Goal: Task Accomplishment & Management: Manage account settings

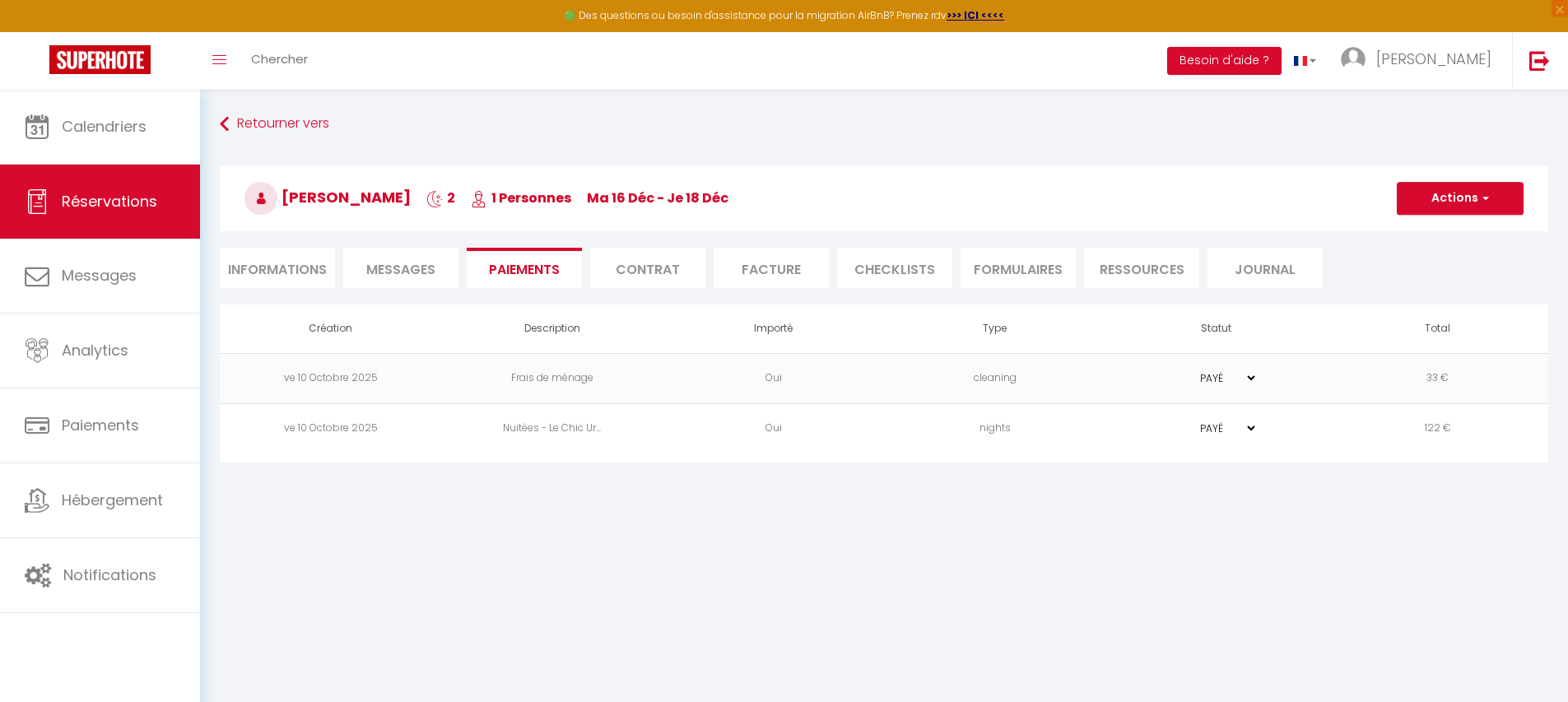
scroll to position [90, 0]
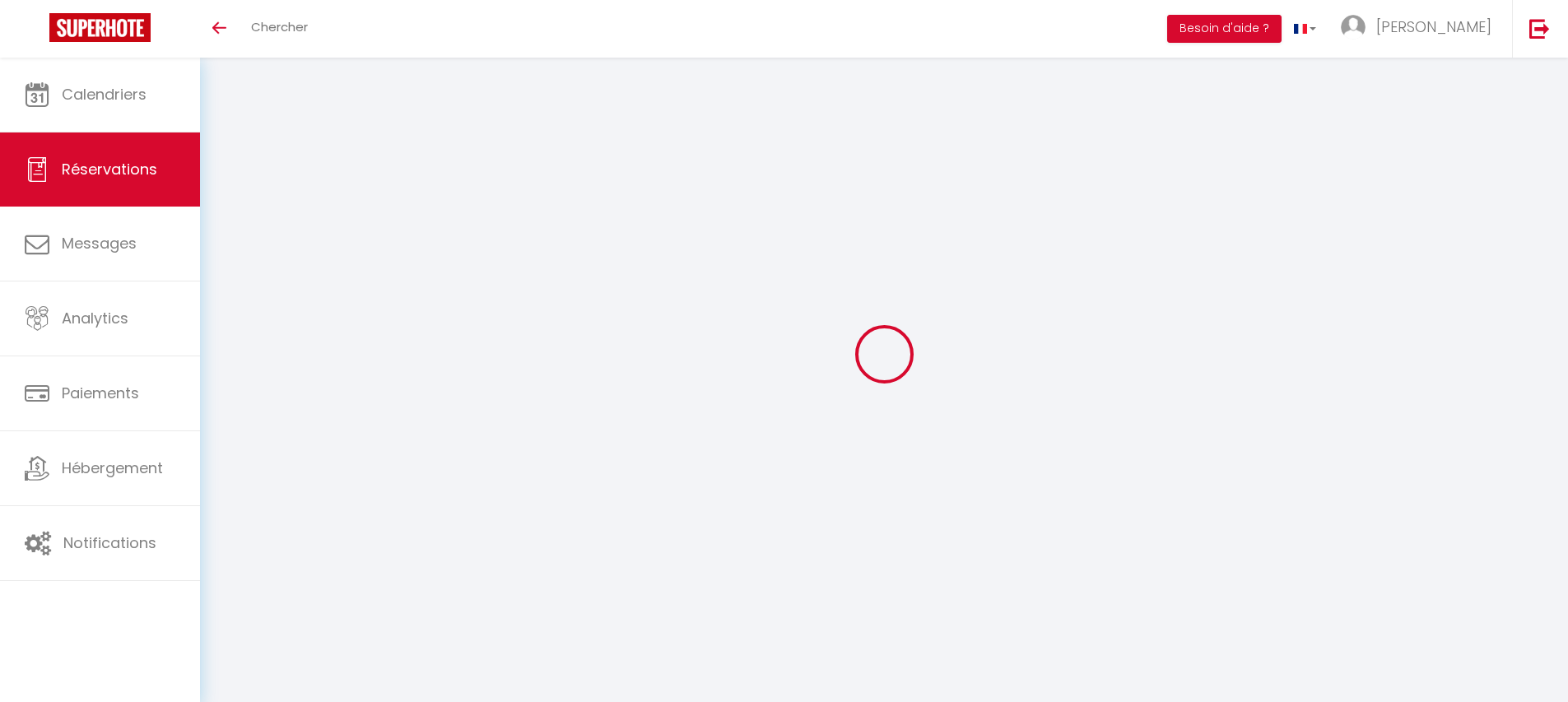
scroll to position [58, 0]
select select "0"
click at [222, 29] on icon "Toggle menubar" at bounding box center [219, 28] width 14 height 10
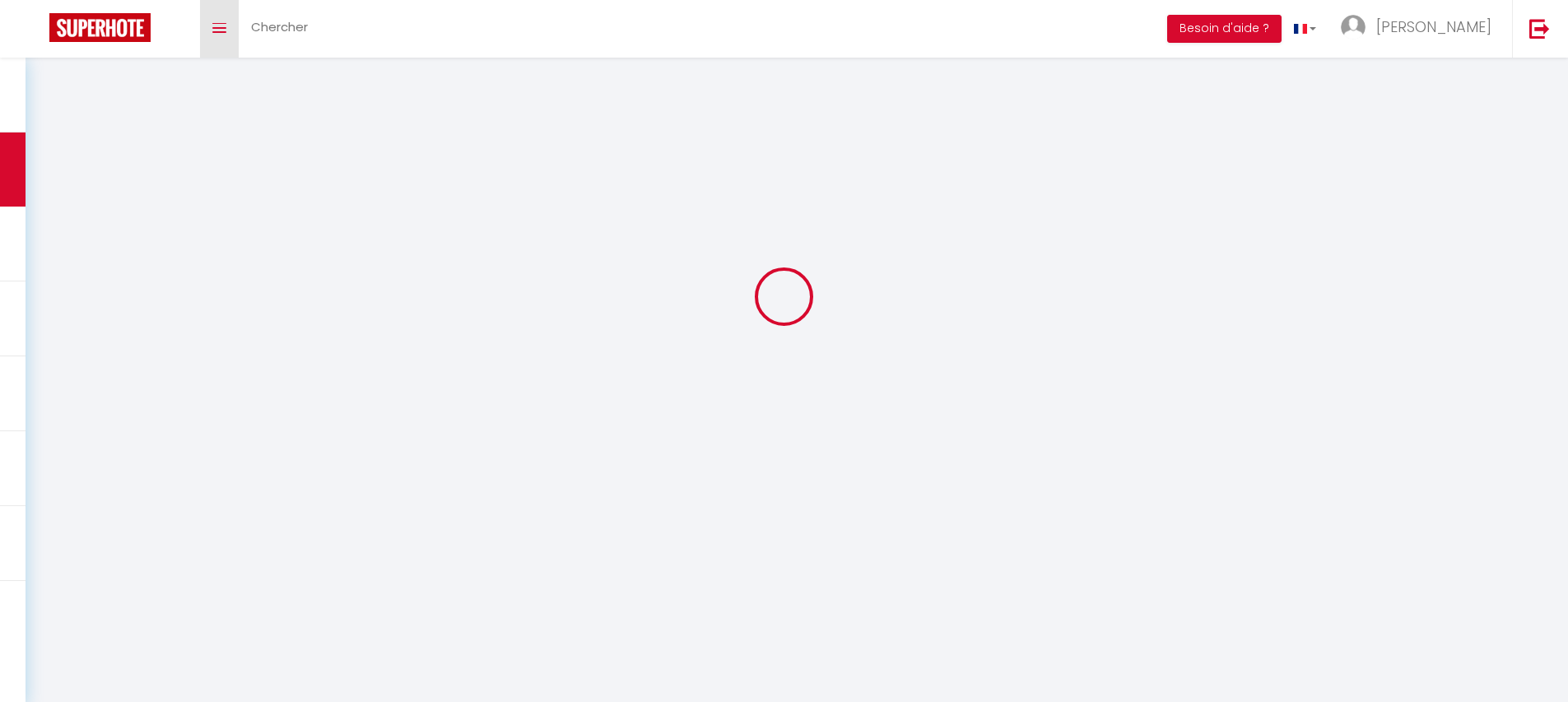
select select
checkbox input "false"
select select
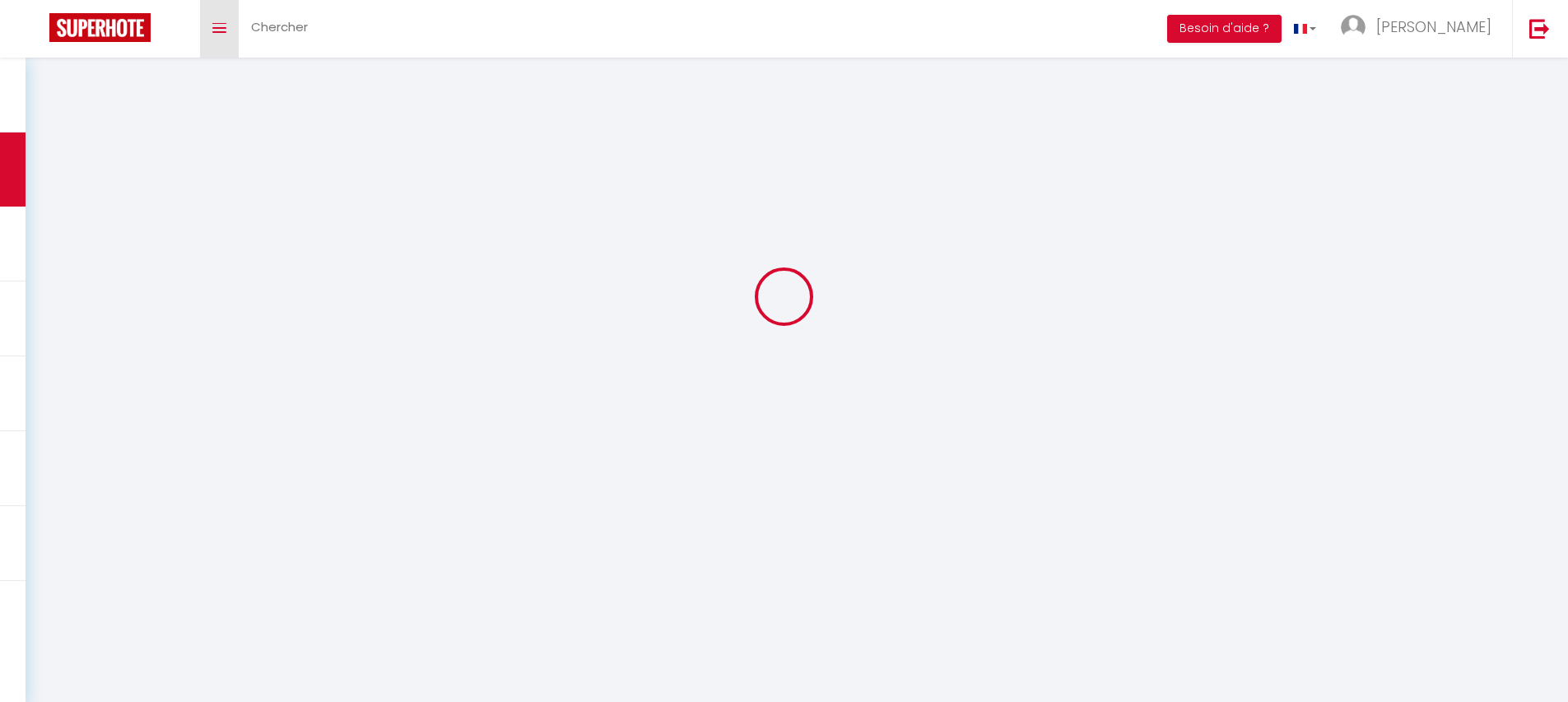
checkbox input "false"
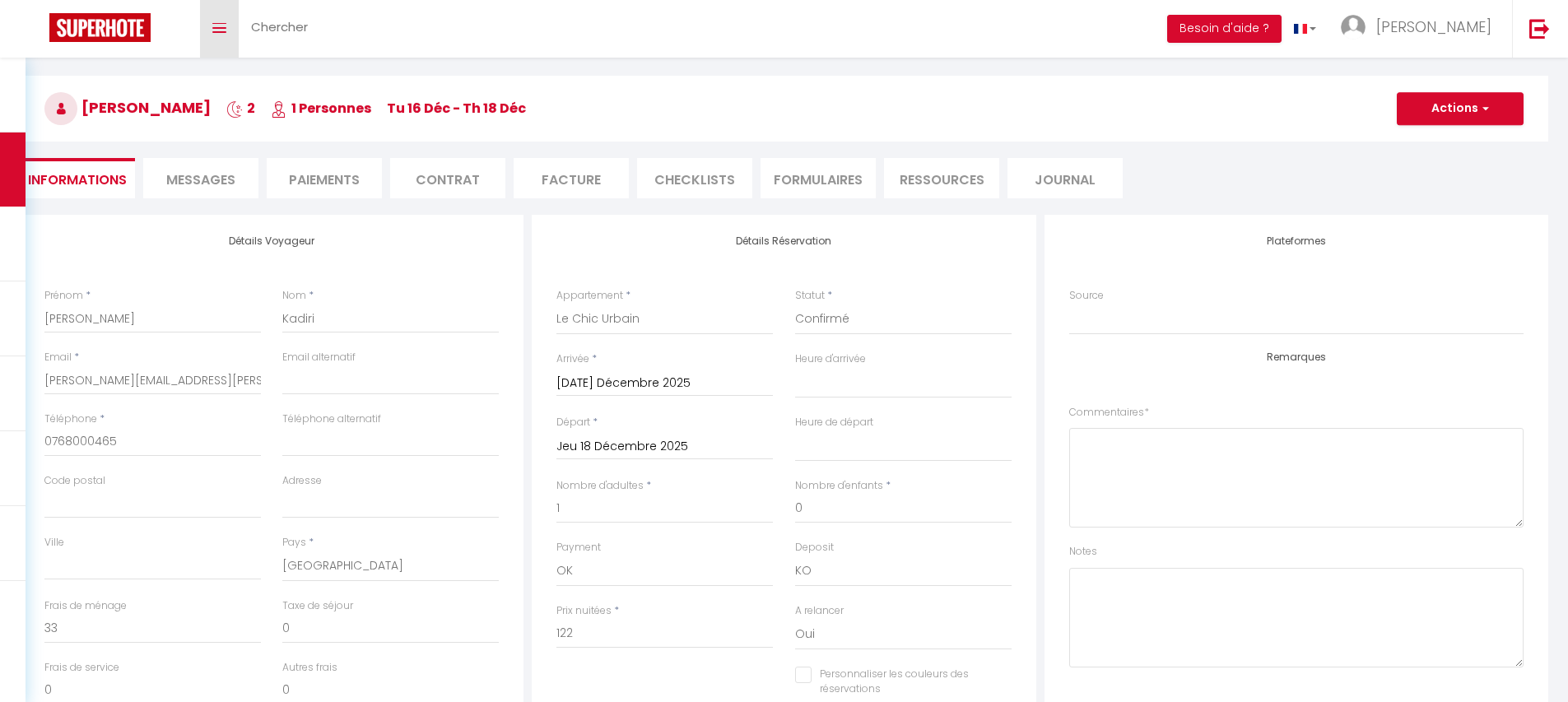
click at [224, 36] on link "Toggle menubar" at bounding box center [219, 29] width 39 height 58
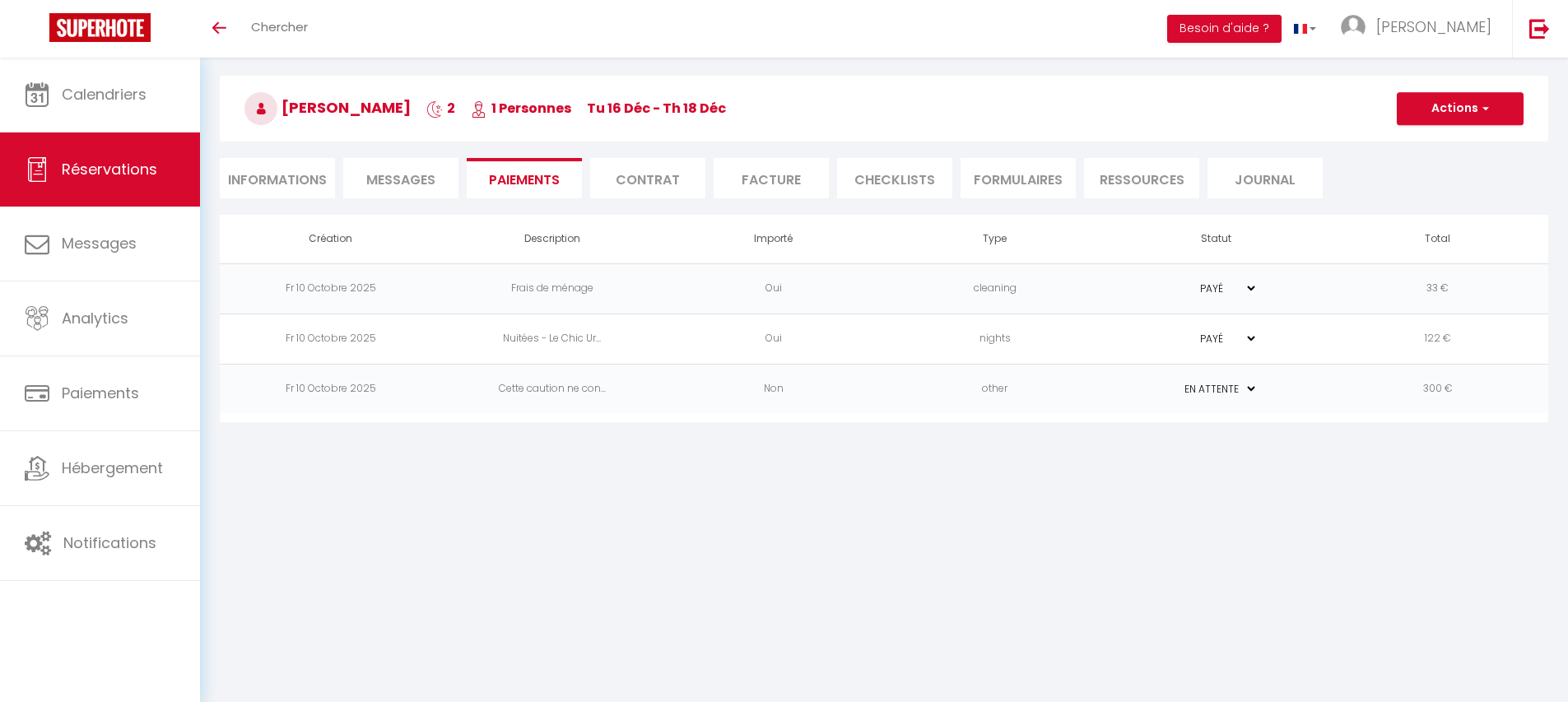
click at [1254, 389] on select "PAYÉ EN ATTENTE" at bounding box center [1216, 389] width 82 height 15
click at [1067, 383] on td "other" at bounding box center [994, 388] width 222 height 50
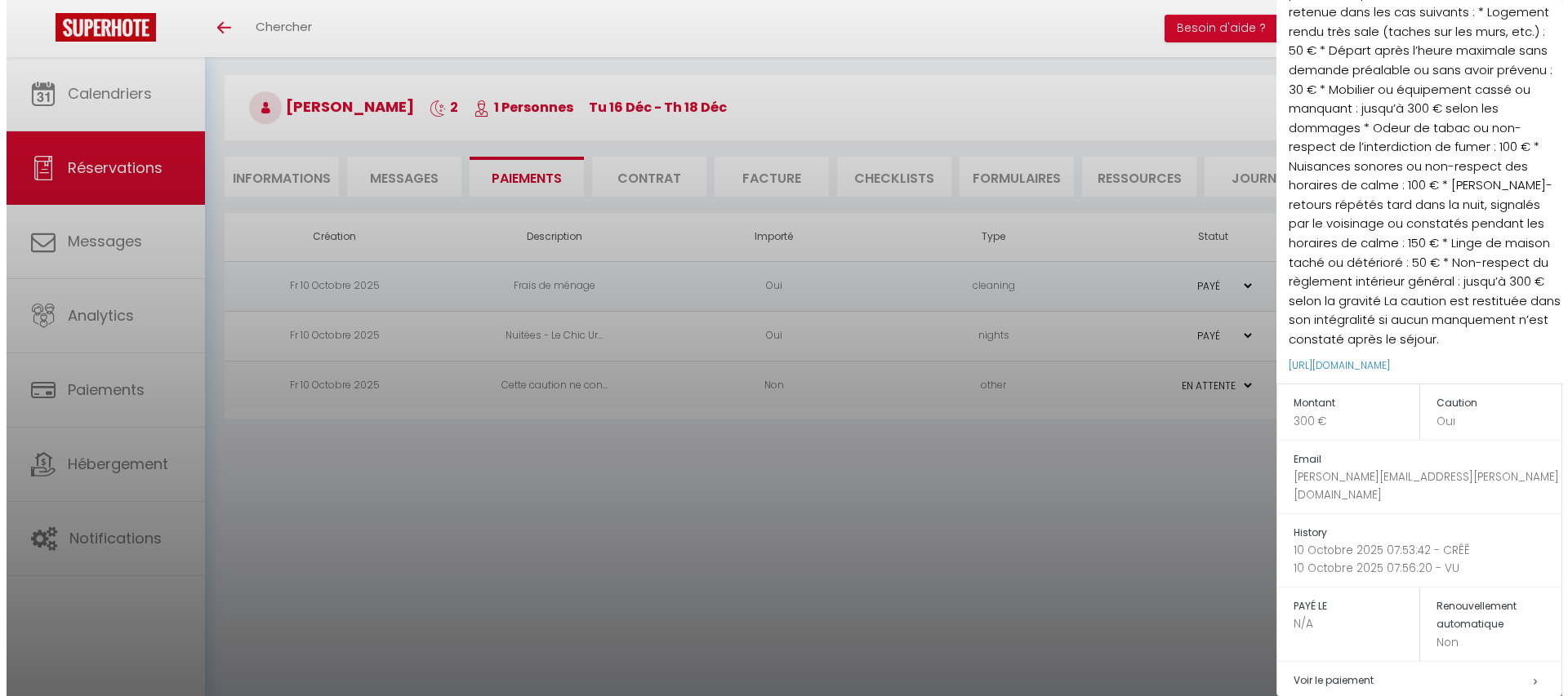
scroll to position [286, 0]
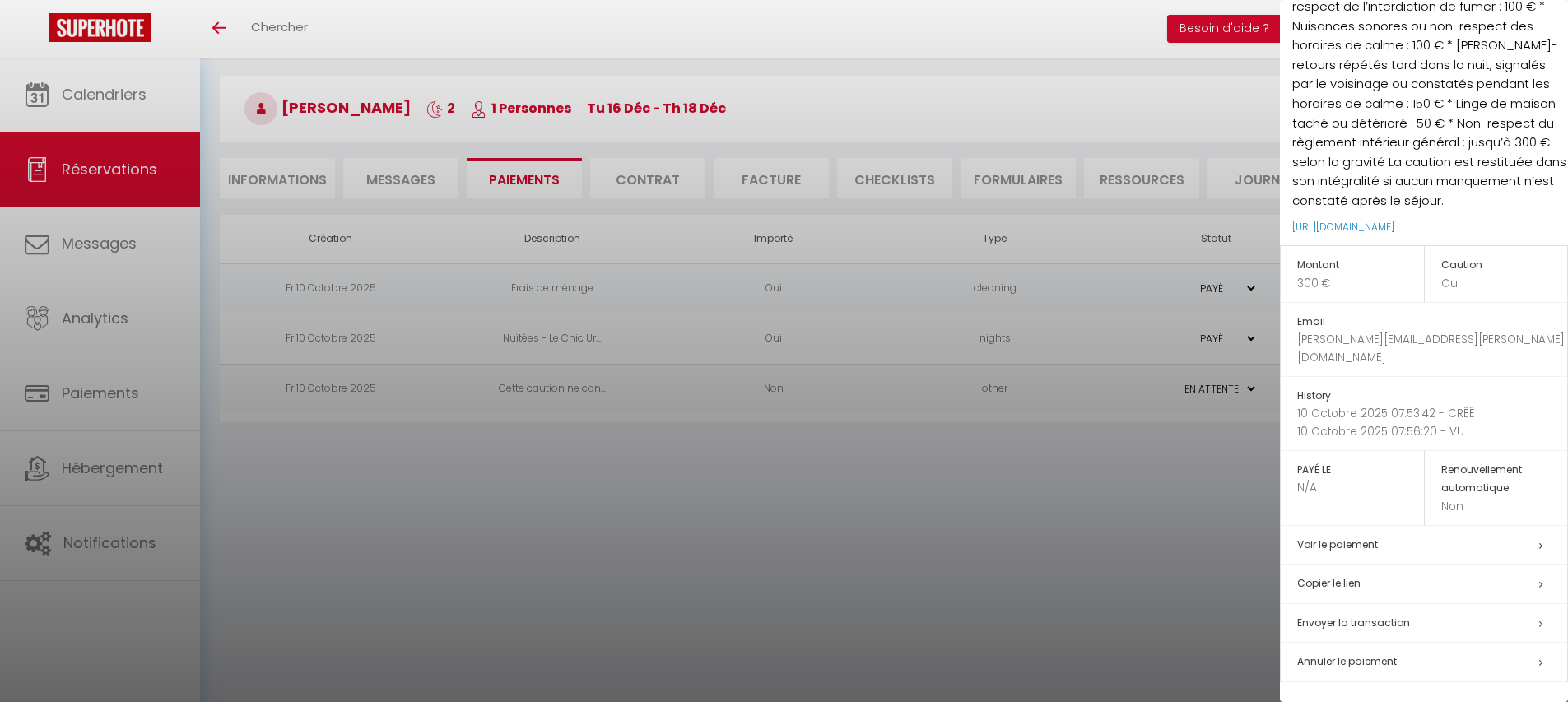
click at [1358, 666] on span "Annuler le paiement" at bounding box center [1347, 661] width 99 height 14
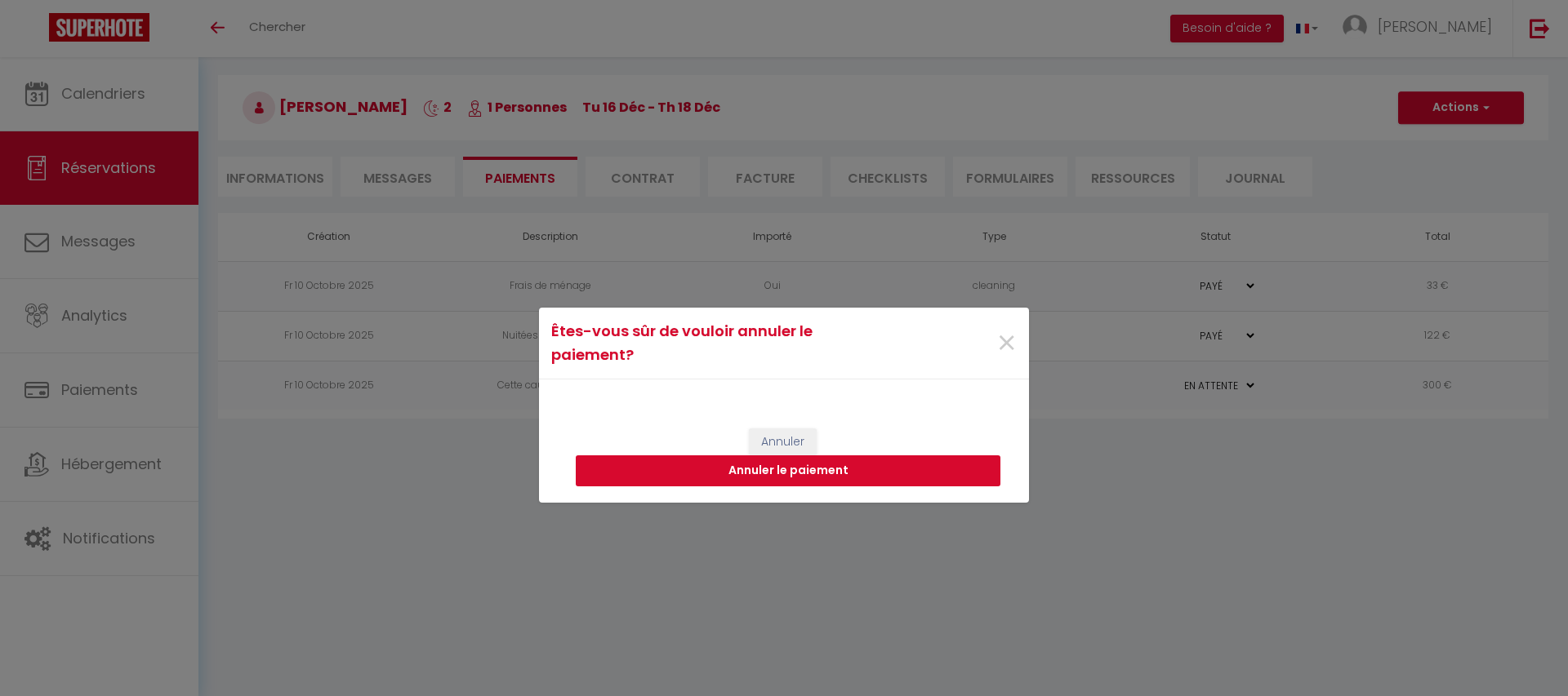
click at [824, 472] on button "Annuler le paiement" at bounding box center [788, 471] width 425 height 31
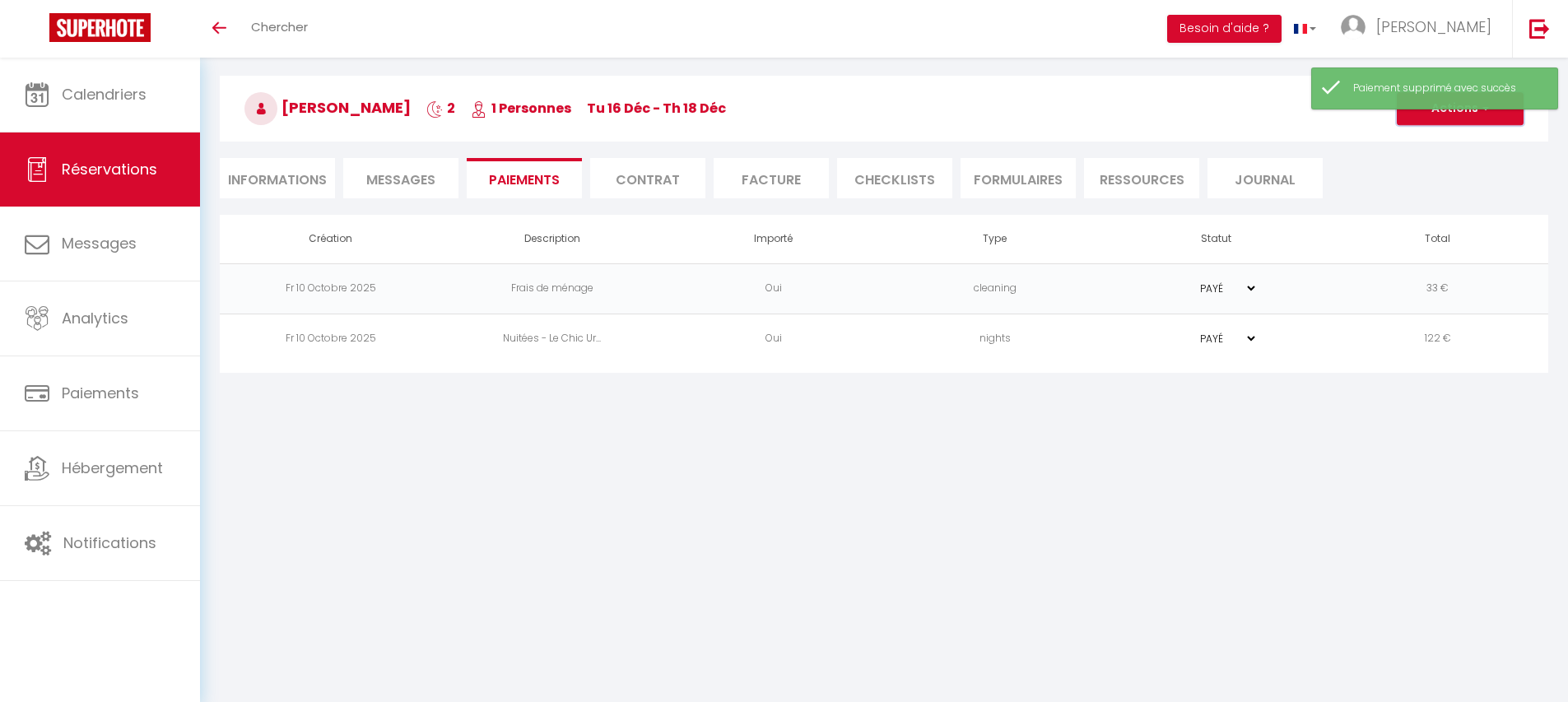
click at [1484, 118] on button "Actions" at bounding box center [1460, 108] width 127 height 33
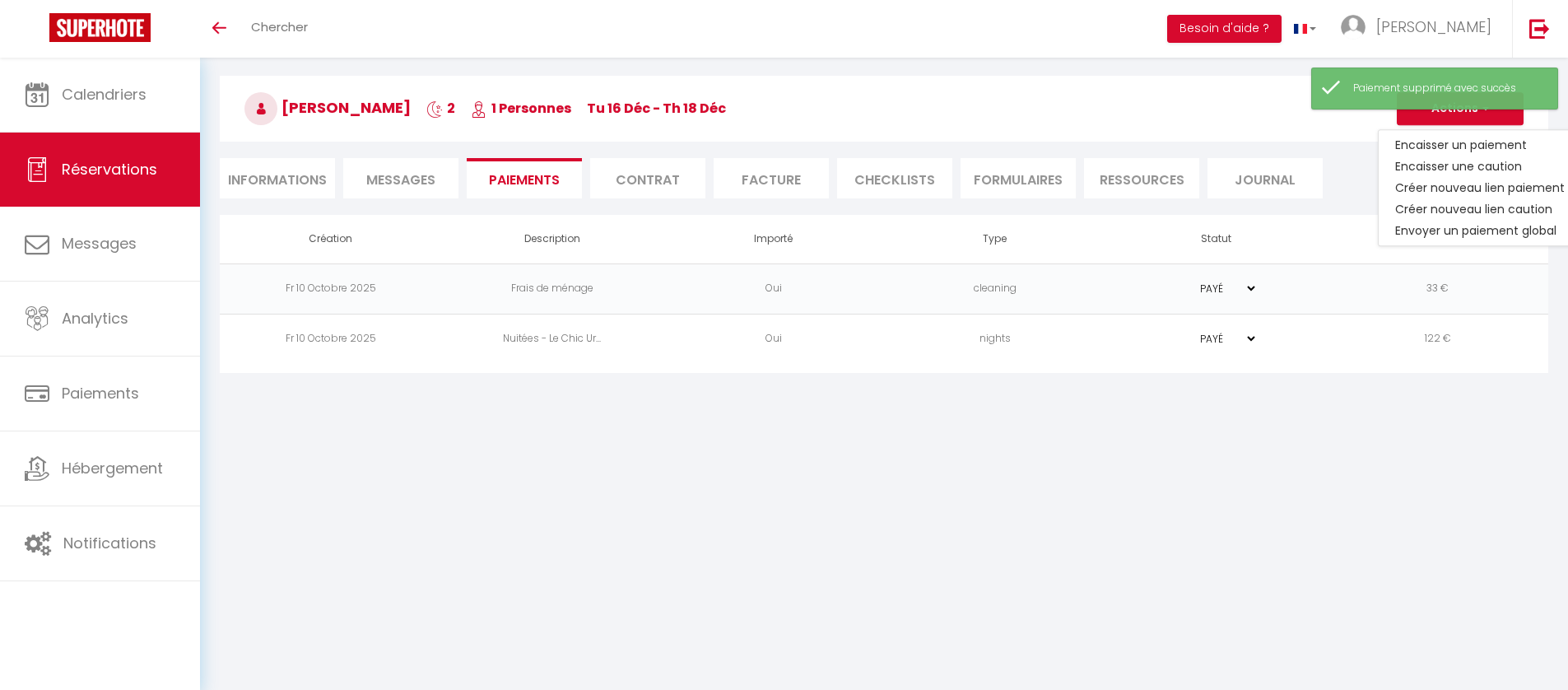
click at [283, 184] on li "Informations" at bounding box center [278, 178] width 116 height 40
select select
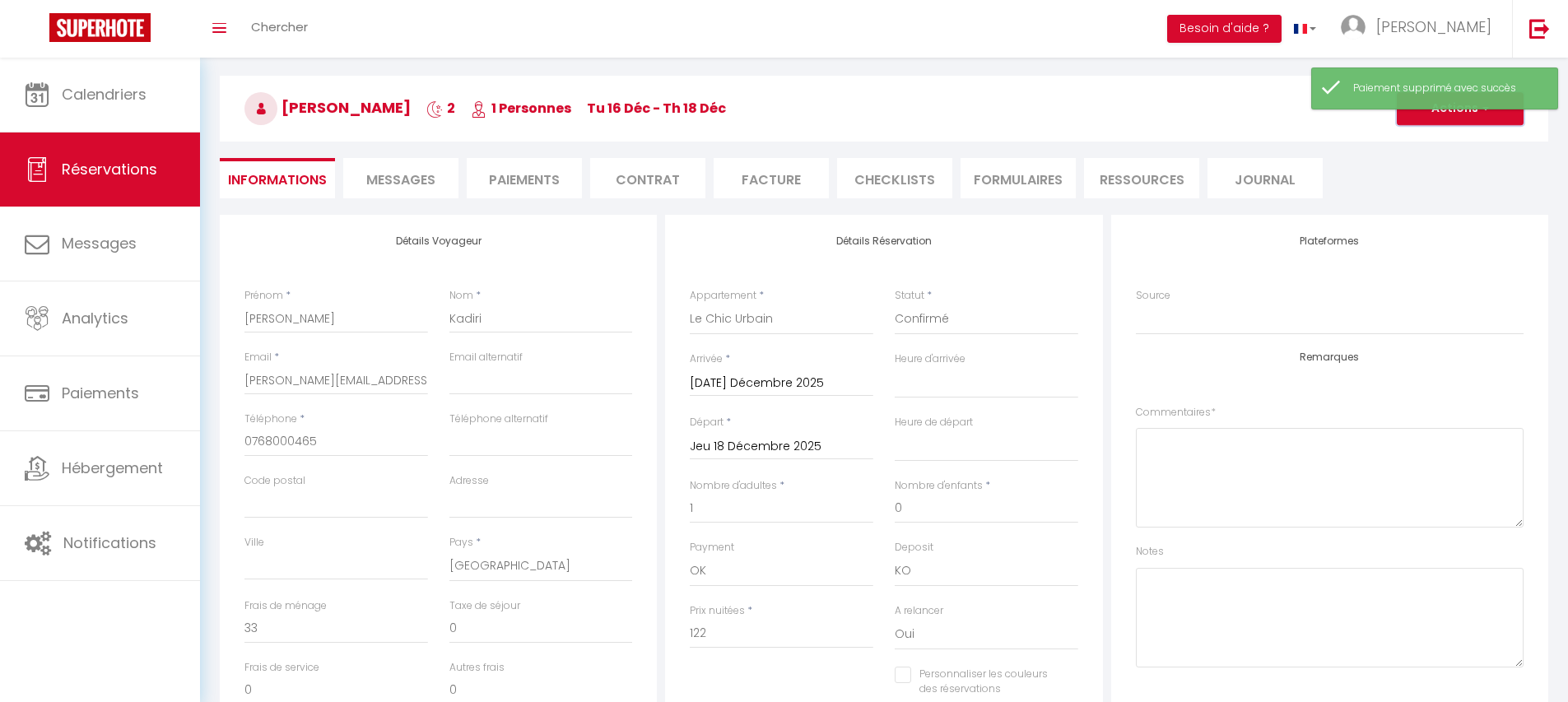
click at [1436, 112] on button "Actions" at bounding box center [1460, 108] width 127 height 33
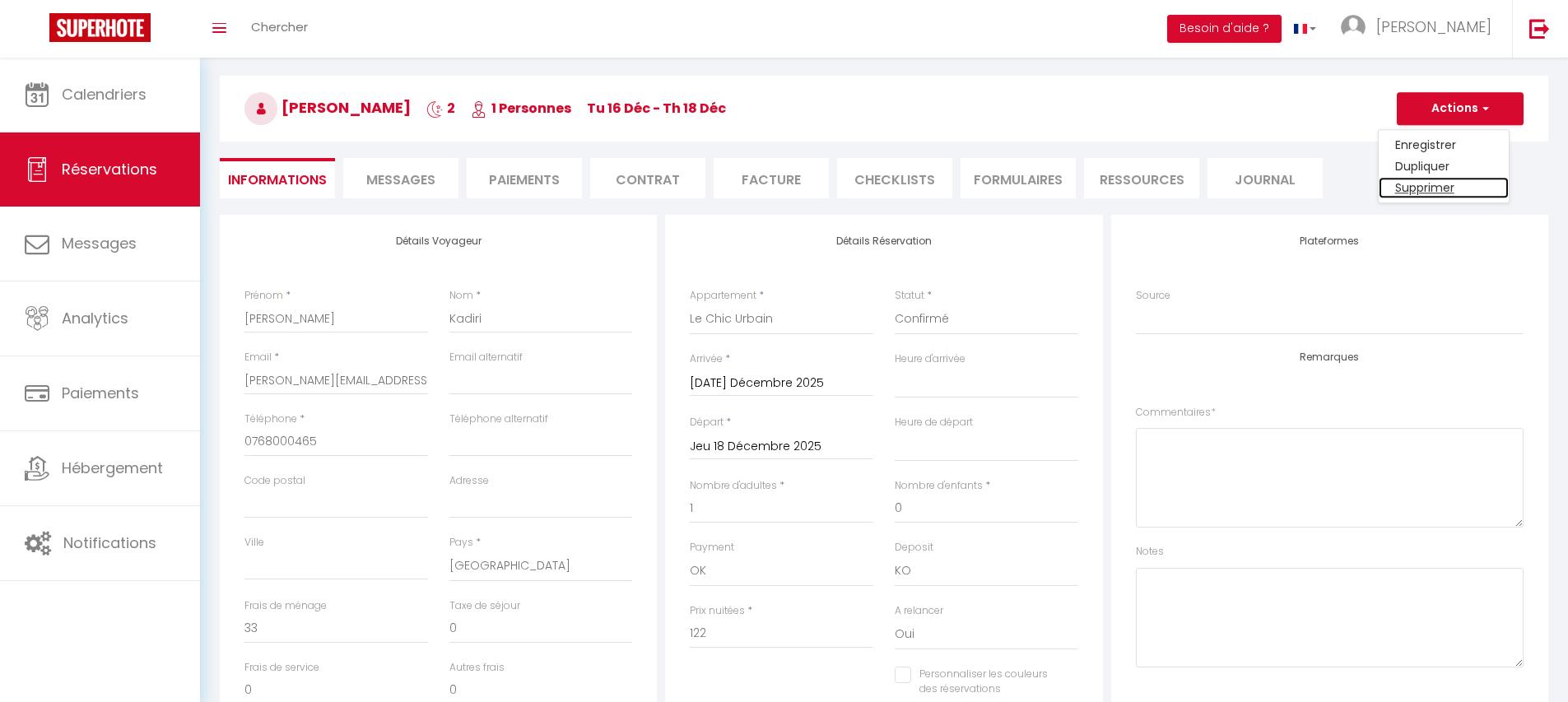
click at [1419, 188] on link "Supprimer" at bounding box center [1444, 187] width 130 height 21
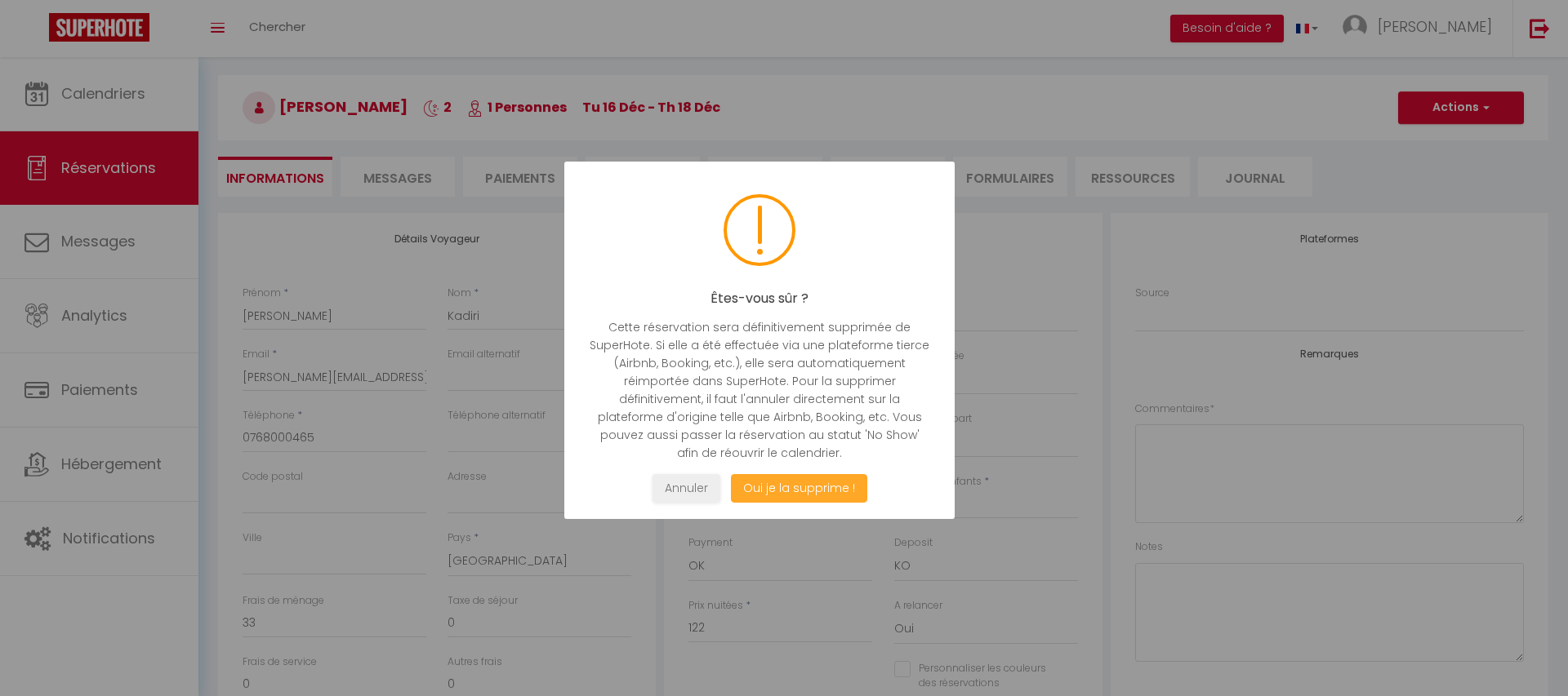
click at [795, 495] on button "Oui je la supprime !" at bounding box center [799, 489] width 137 height 29
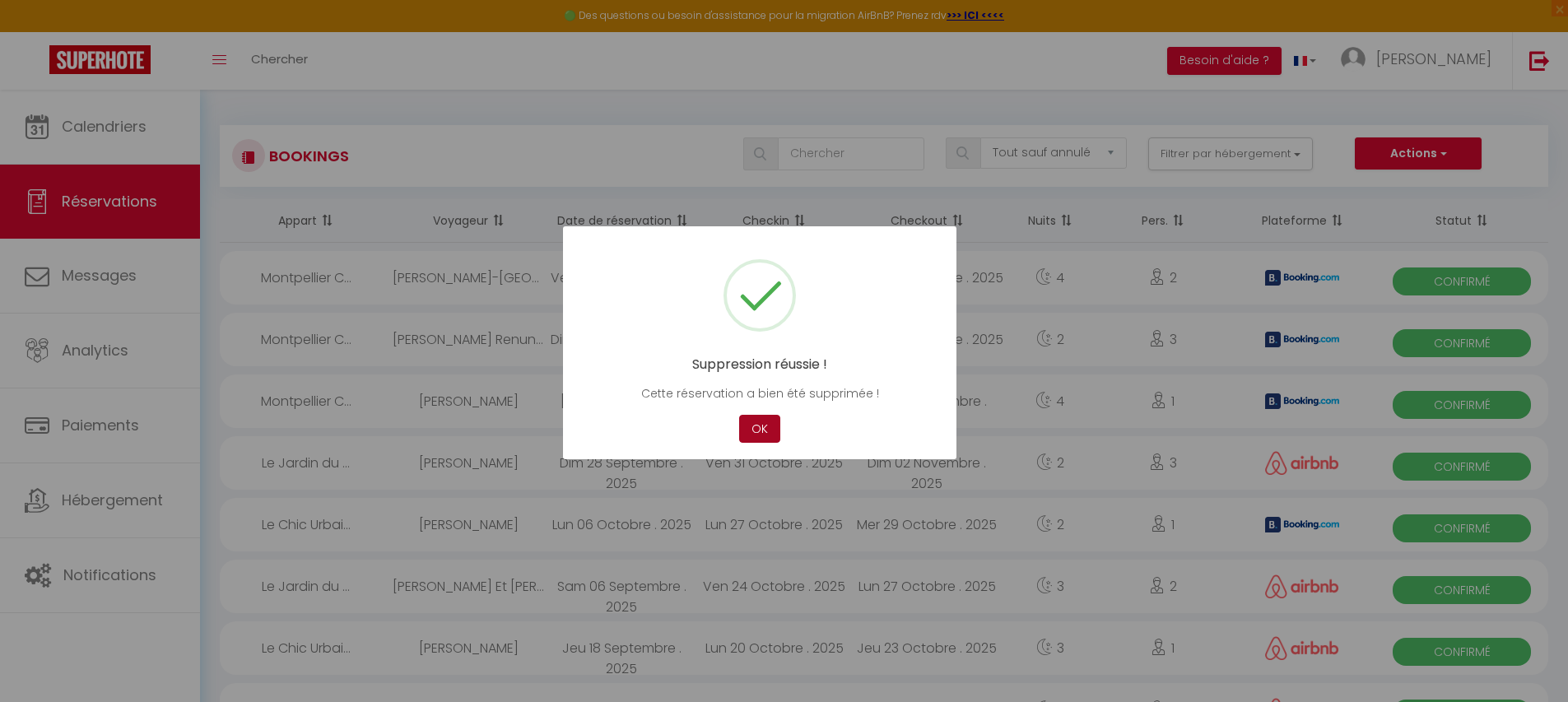
click at [761, 426] on button "OK" at bounding box center [760, 429] width 41 height 29
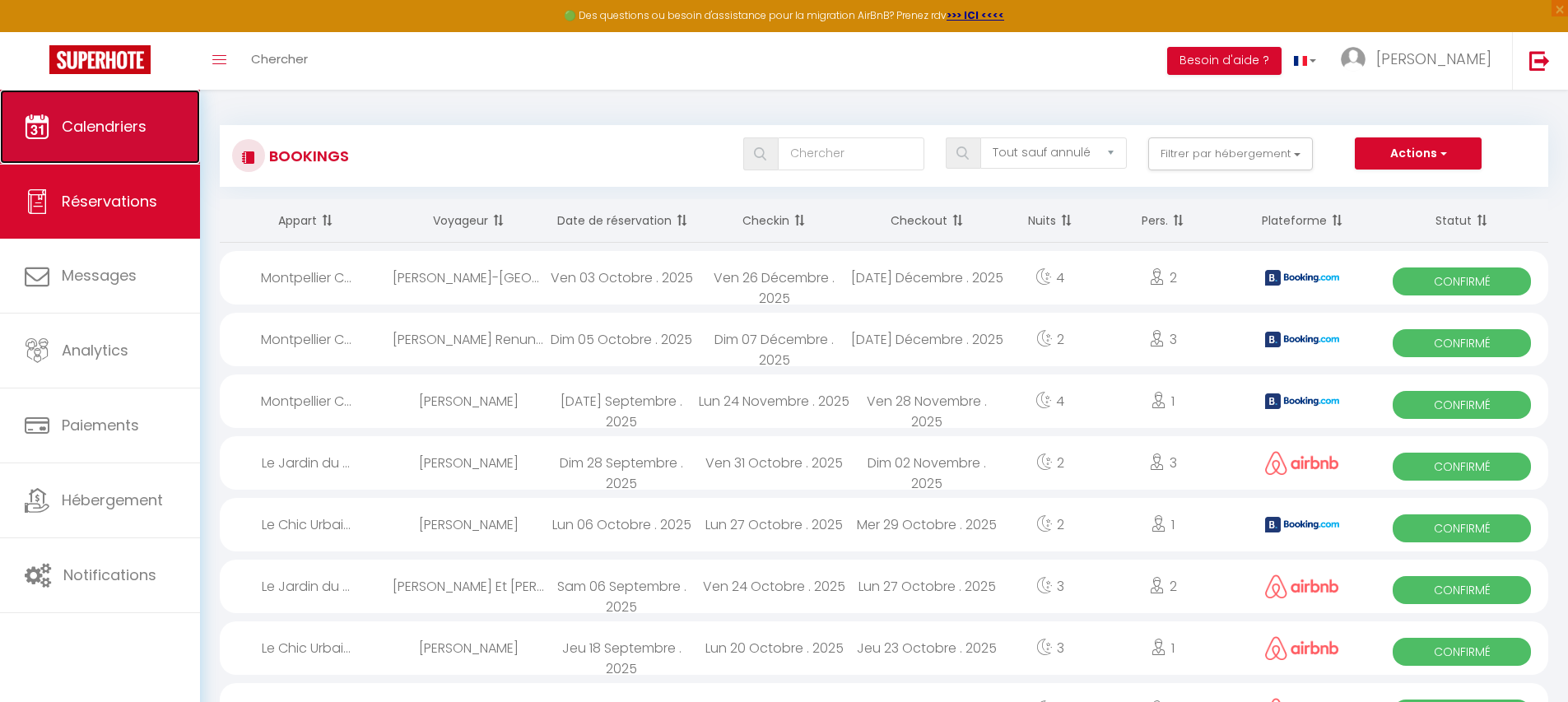
click at [91, 144] on link "Calendriers" at bounding box center [99, 127] width 200 height 74
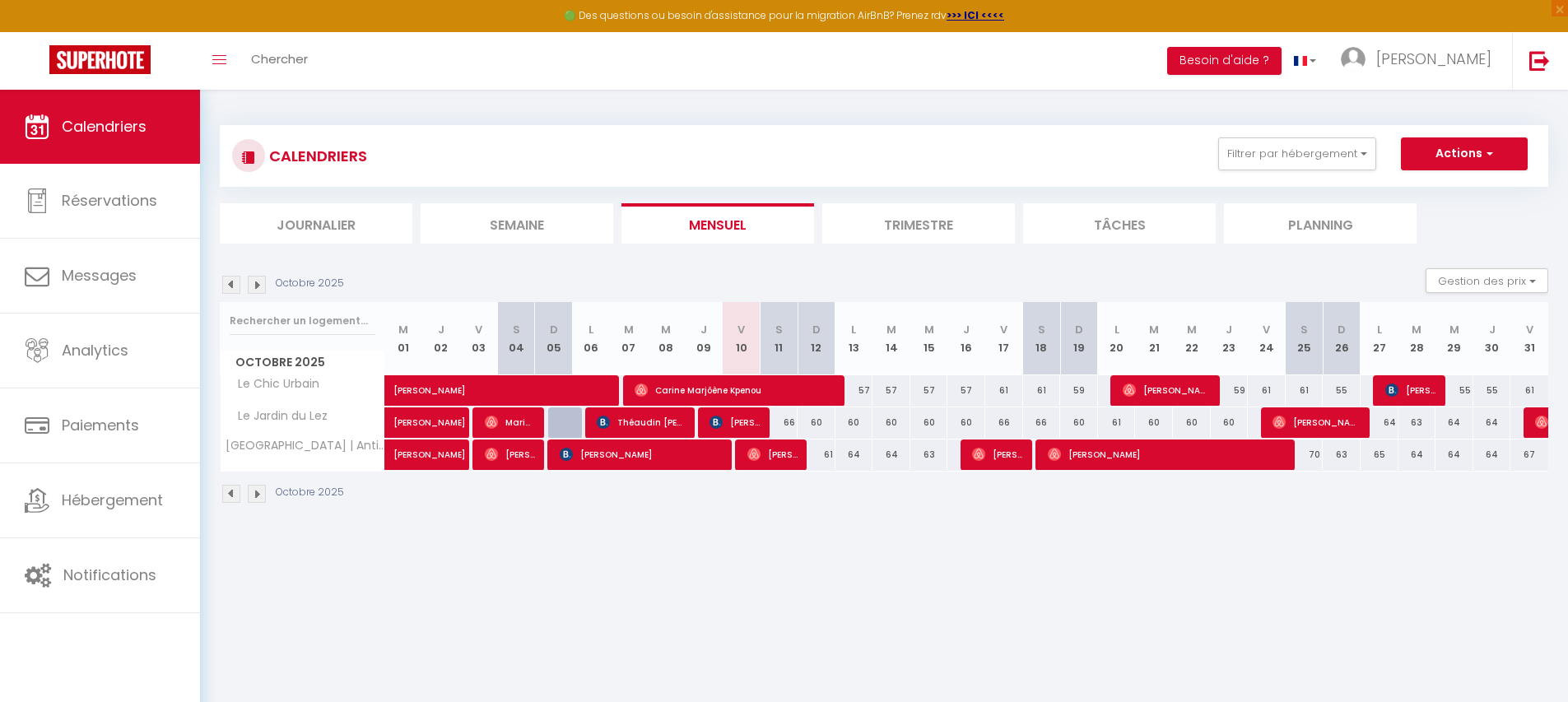
click at [258, 281] on img at bounding box center [257, 285] width 18 height 18
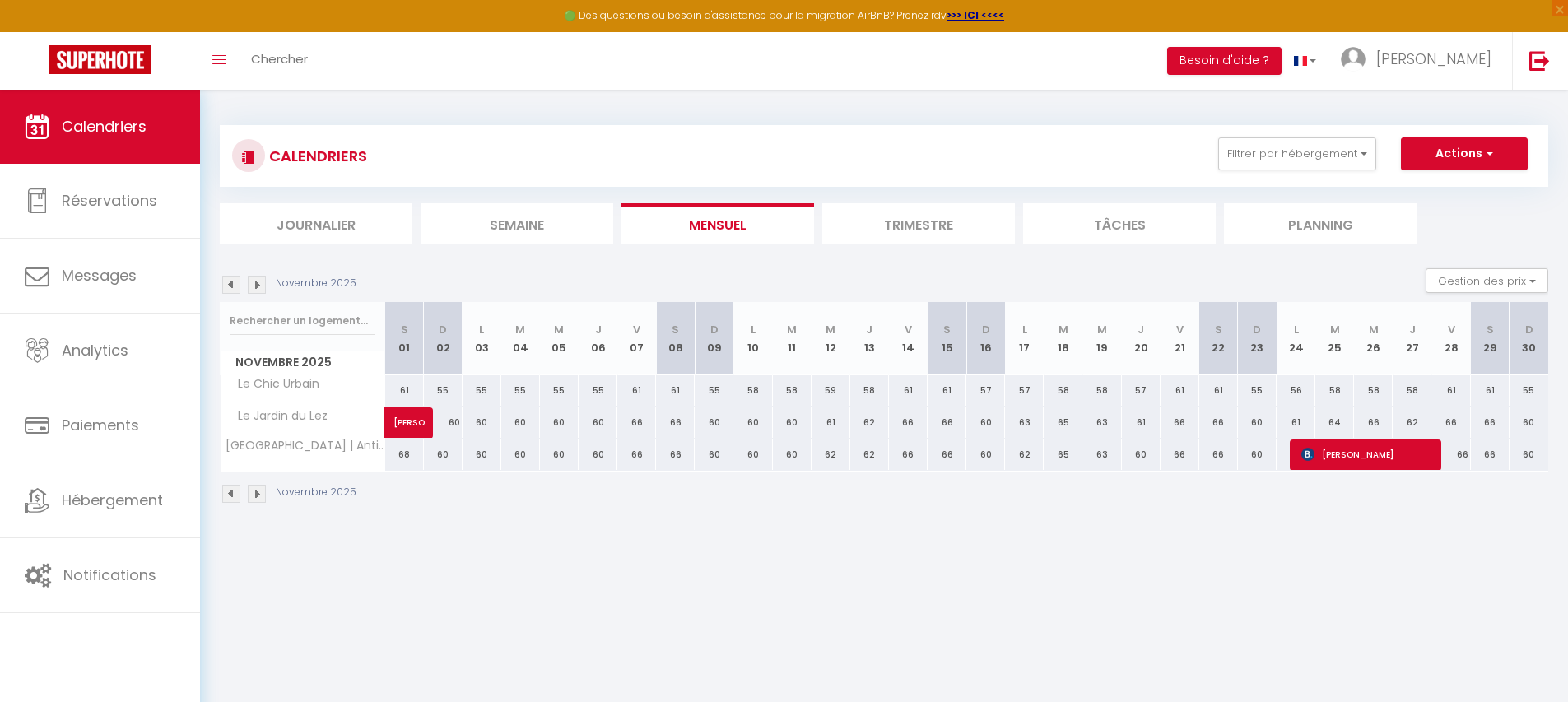
click at [254, 284] on img at bounding box center [257, 285] width 18 height 18
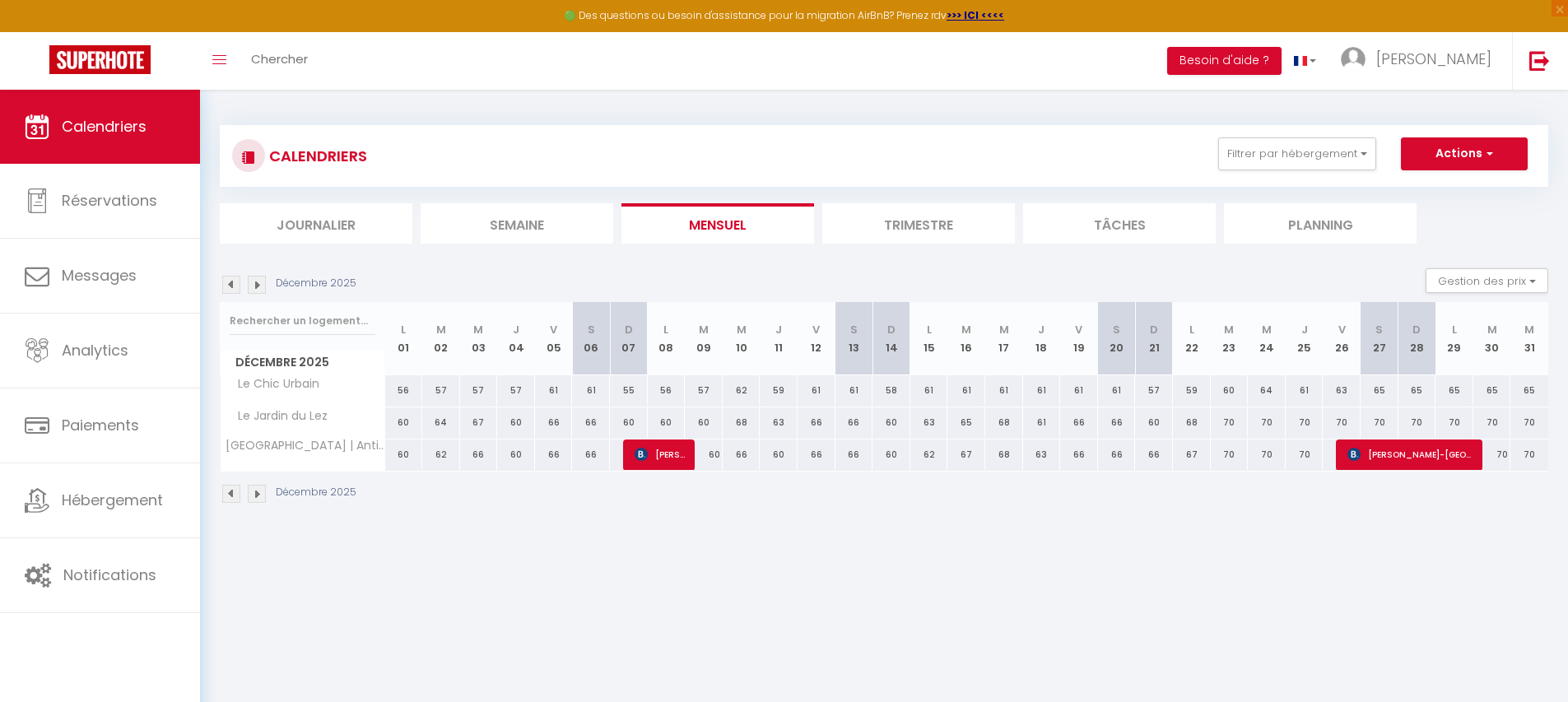
click at [238, 284] on img at bounding box center [231, 285] width 18 height 18
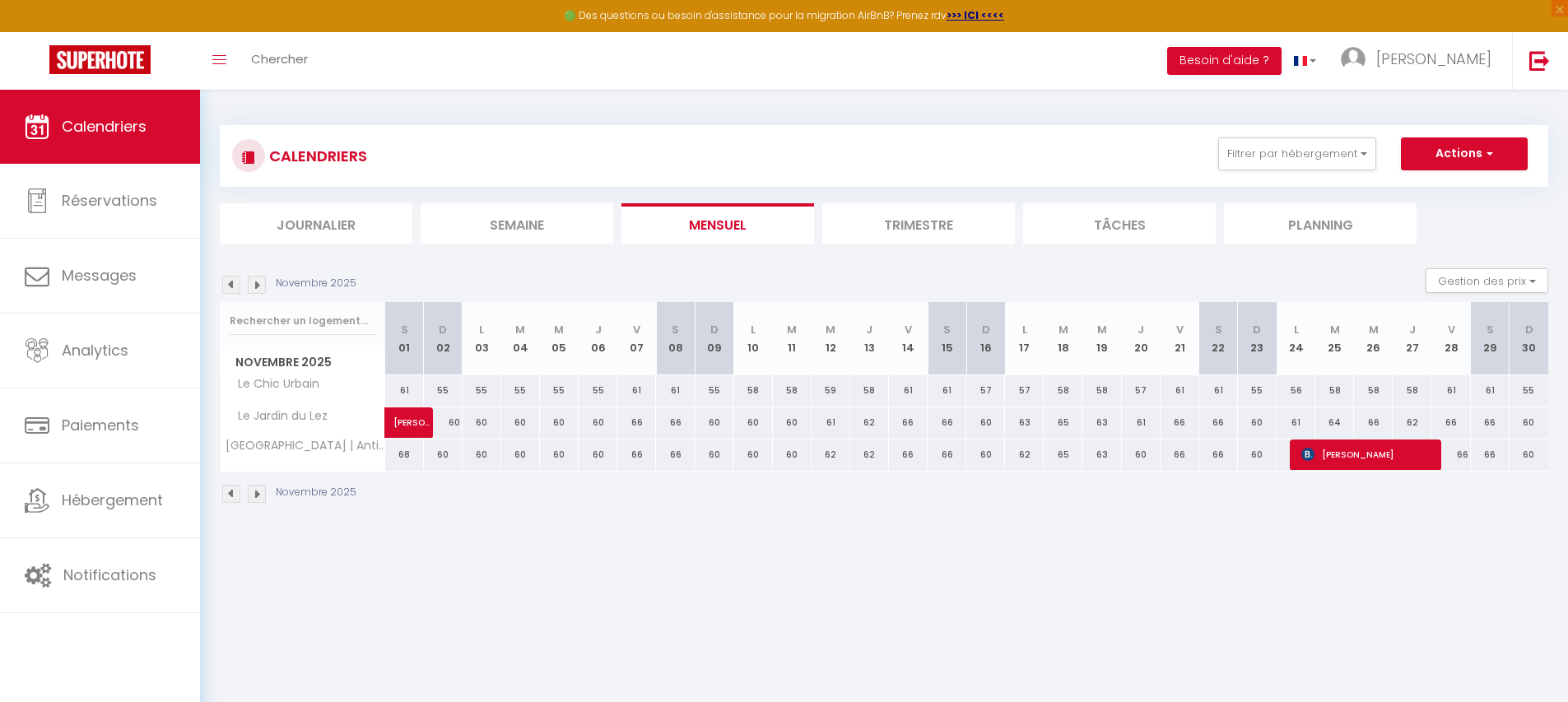
click at [235, 284] on img at bounding box center [231, 285] width 18 height 18
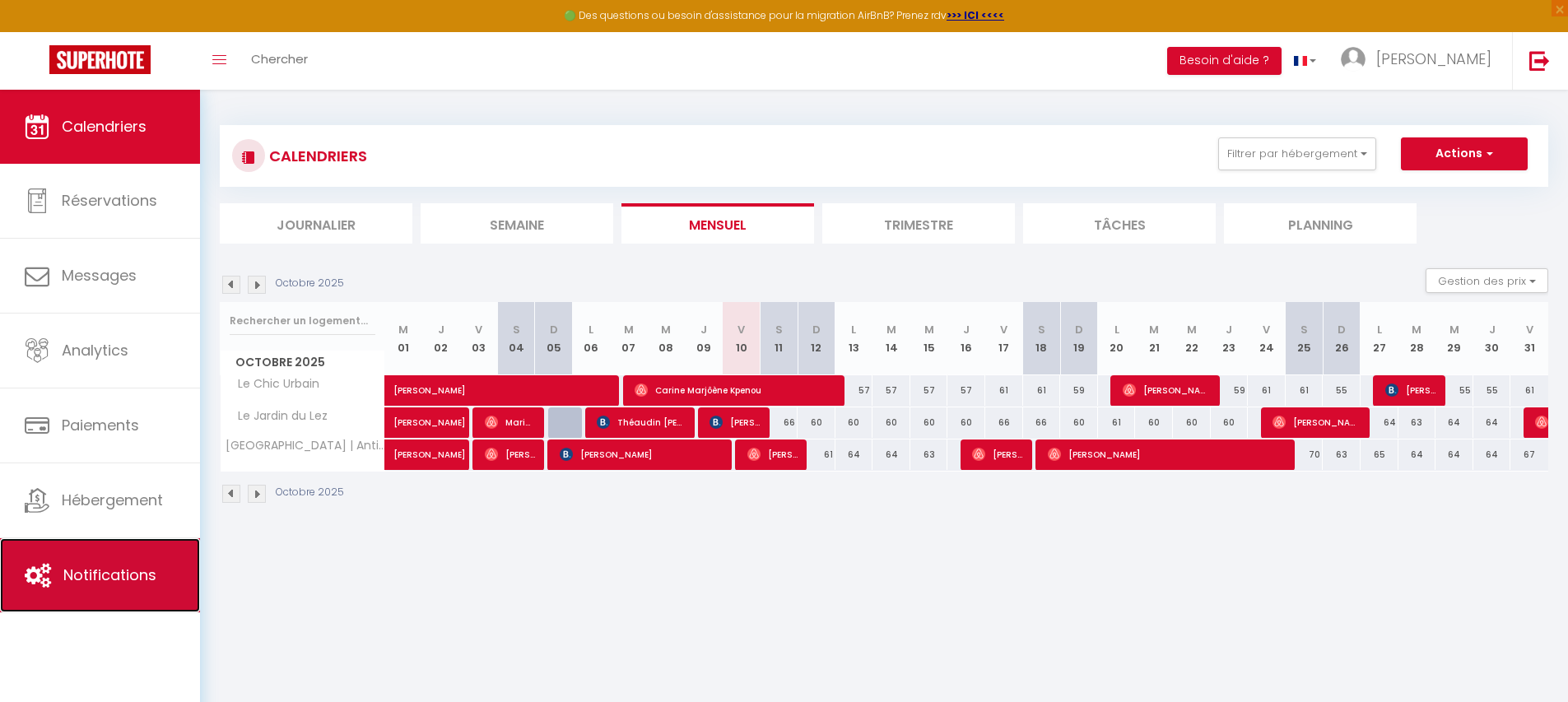
click at [149, 574] on span "Notifications" at bounding box center [110, 575] width 93 height 20
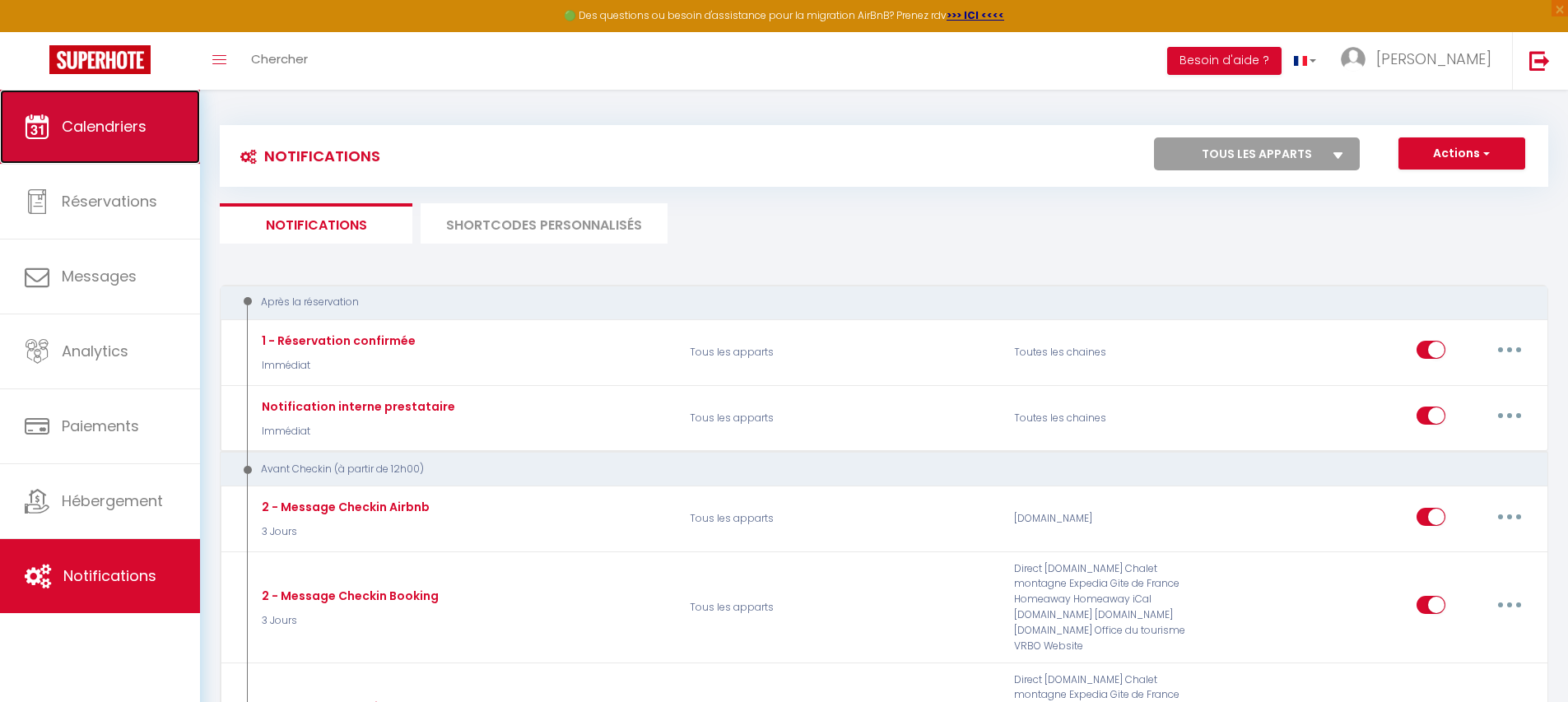
click at [153, 148] on link "Calendriers" at bounding box center [99, 127] width 200 height 74
